Goal: Task Accomplishment & Management: Use online tool/utility

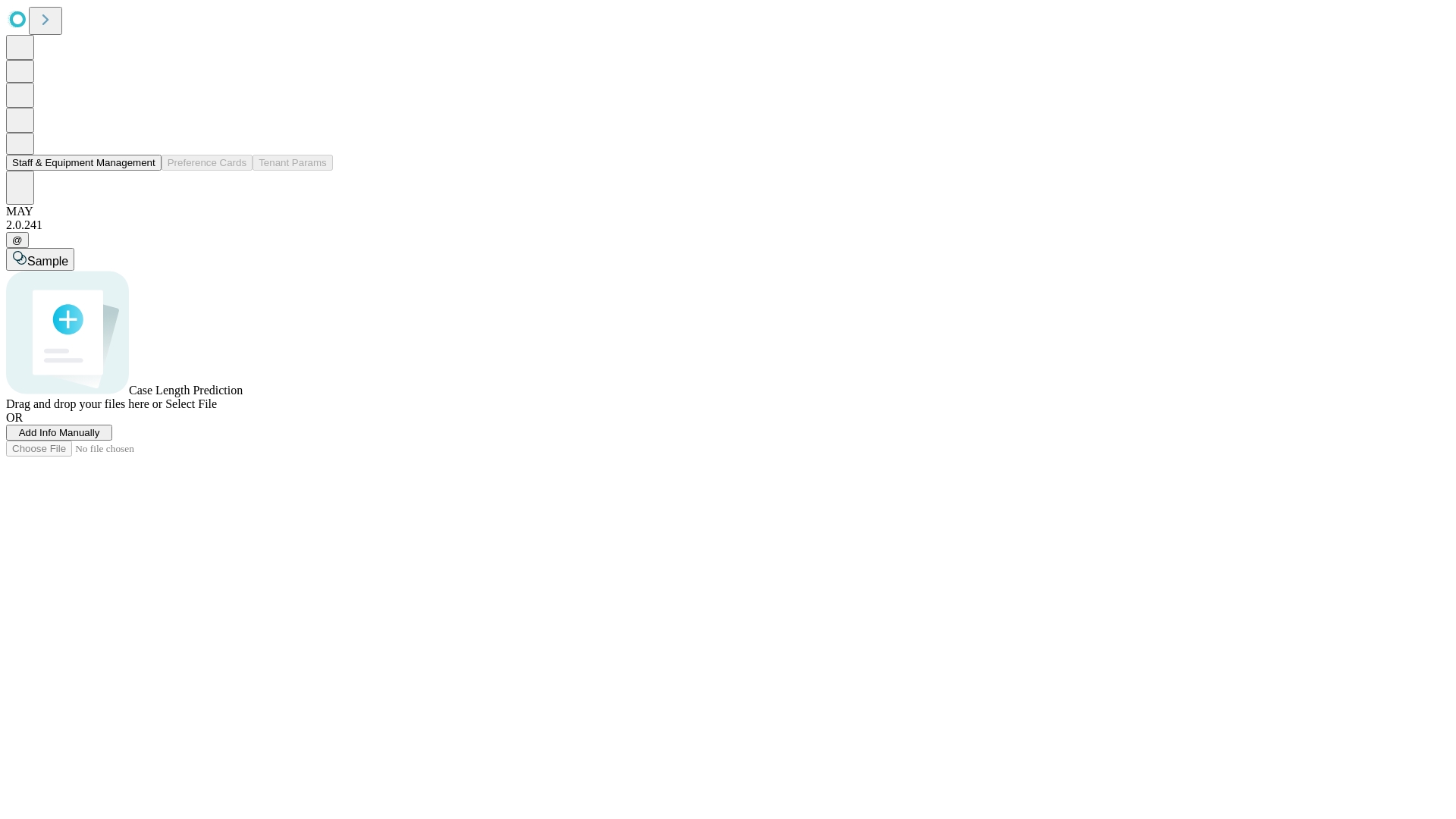
click at [142, 171] on button "Staff & Equipment Management" at bounding box center [84, 162] width 156 height 16
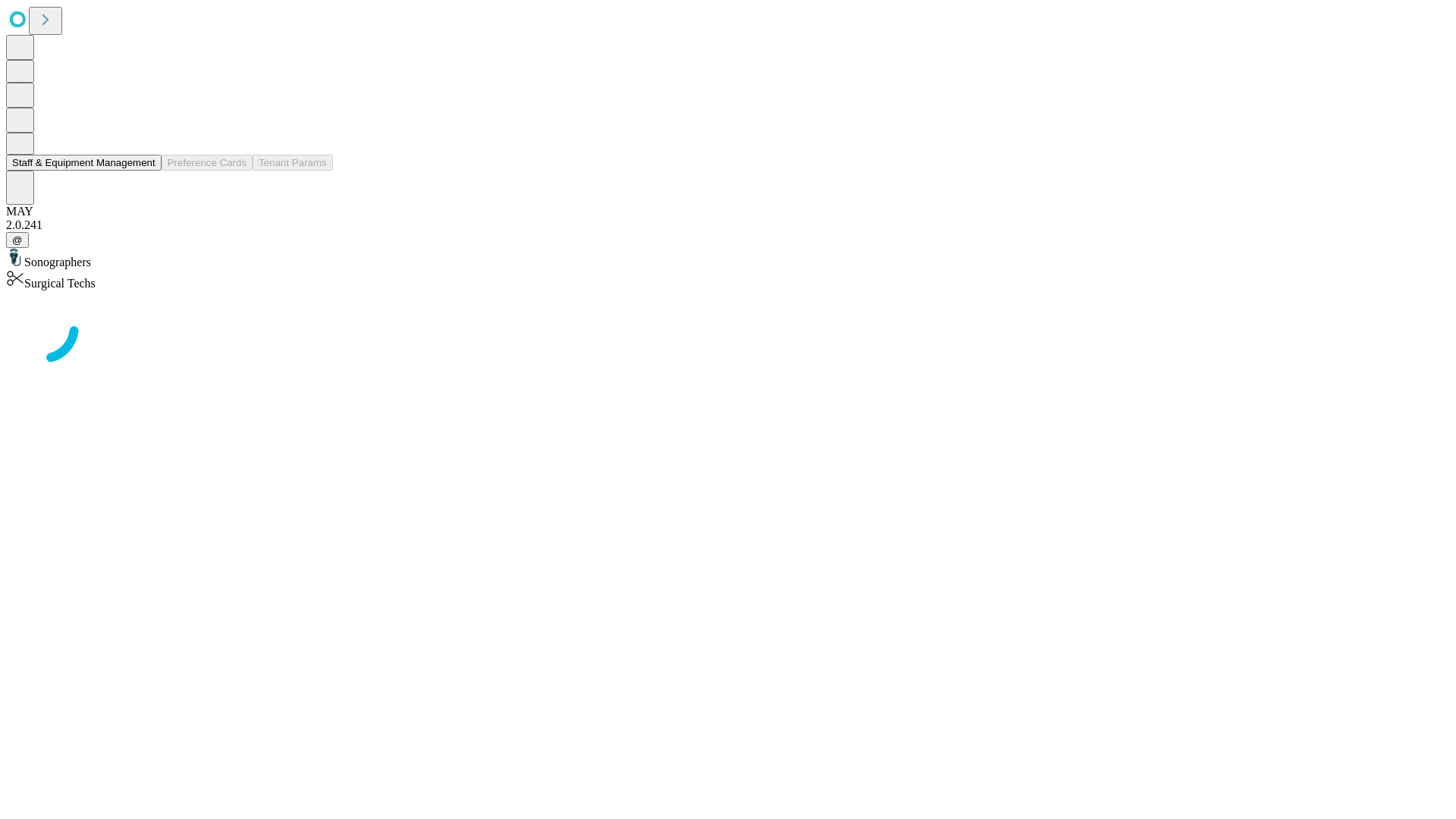
click at [142, 171] on button "Staff & Equipment Management" at bounding box center [84, 162] width 156 height 16
